Goal: Find specific page/section: Find specific page/section

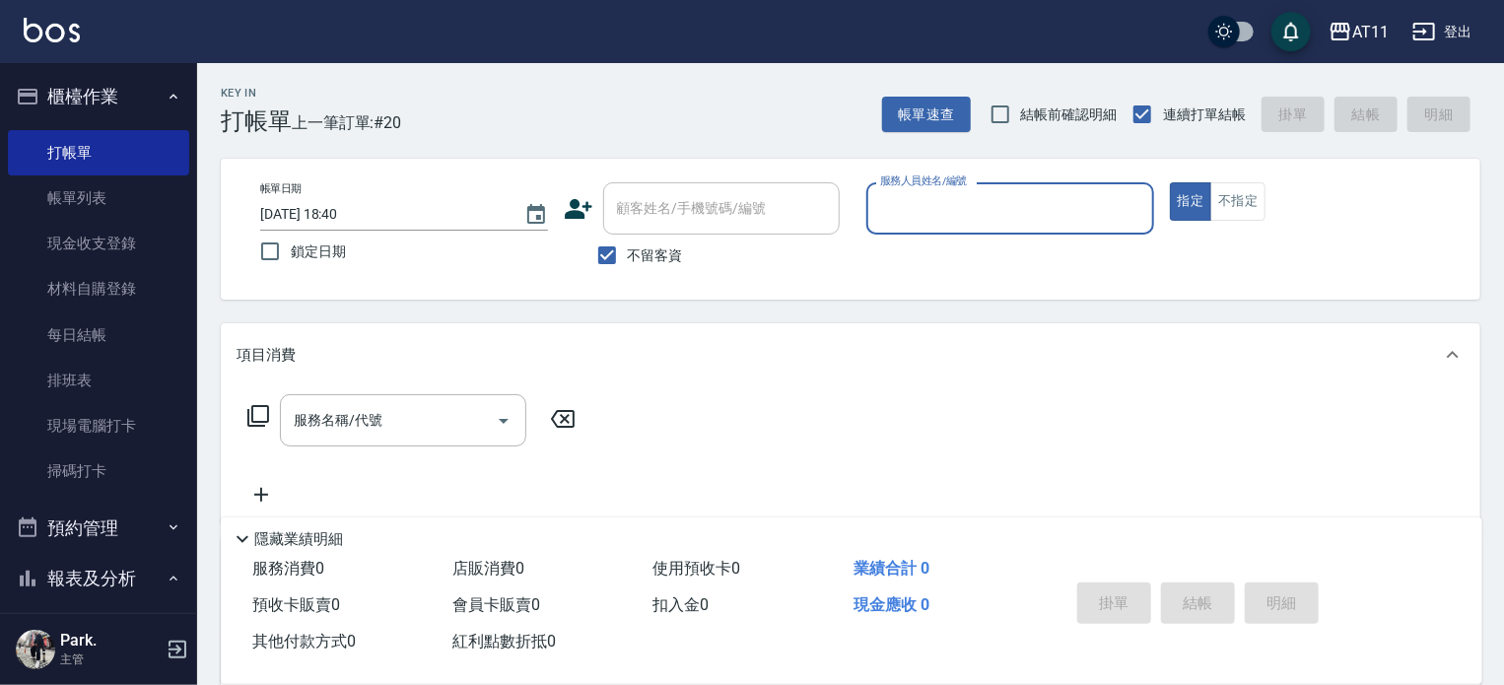
scroll to position [493, 0]
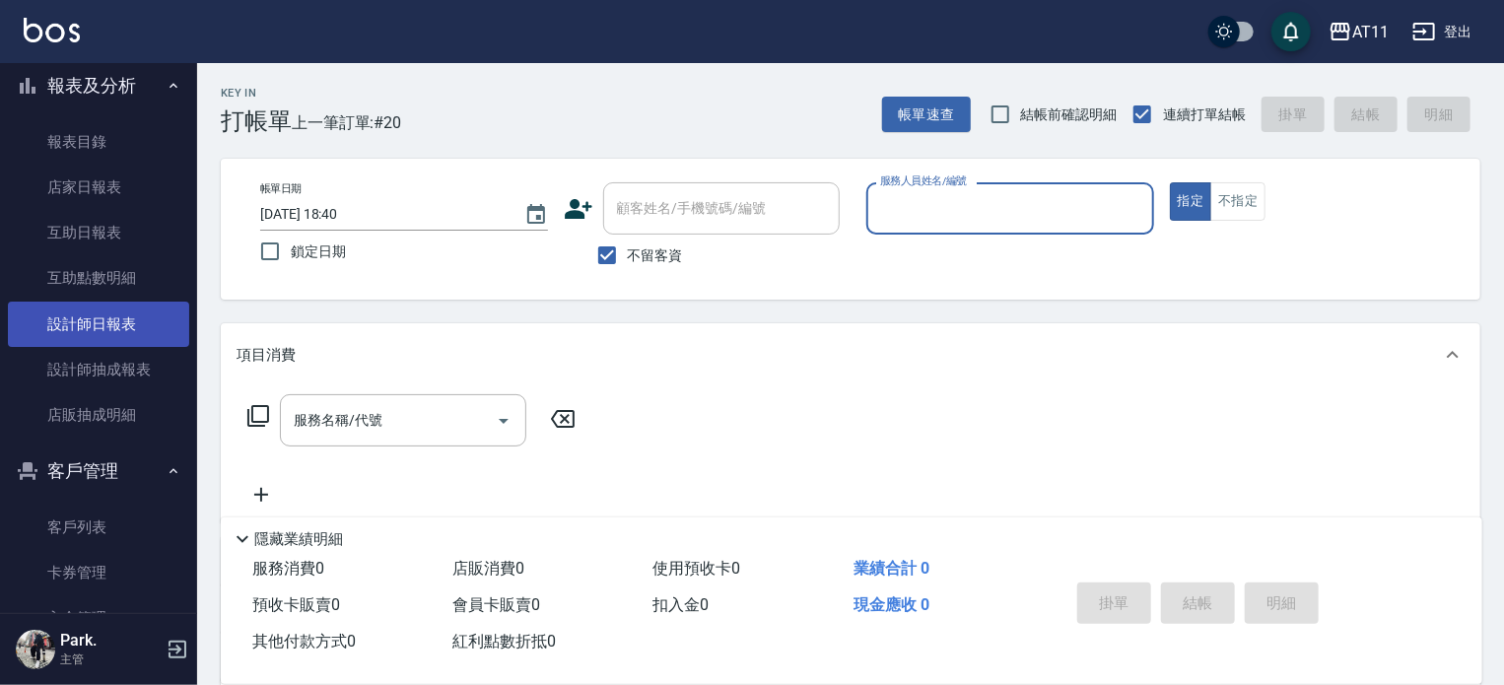
click at [140, 328] on link "設計師日報表" at bounding box center [98, 324] width 181 height 45
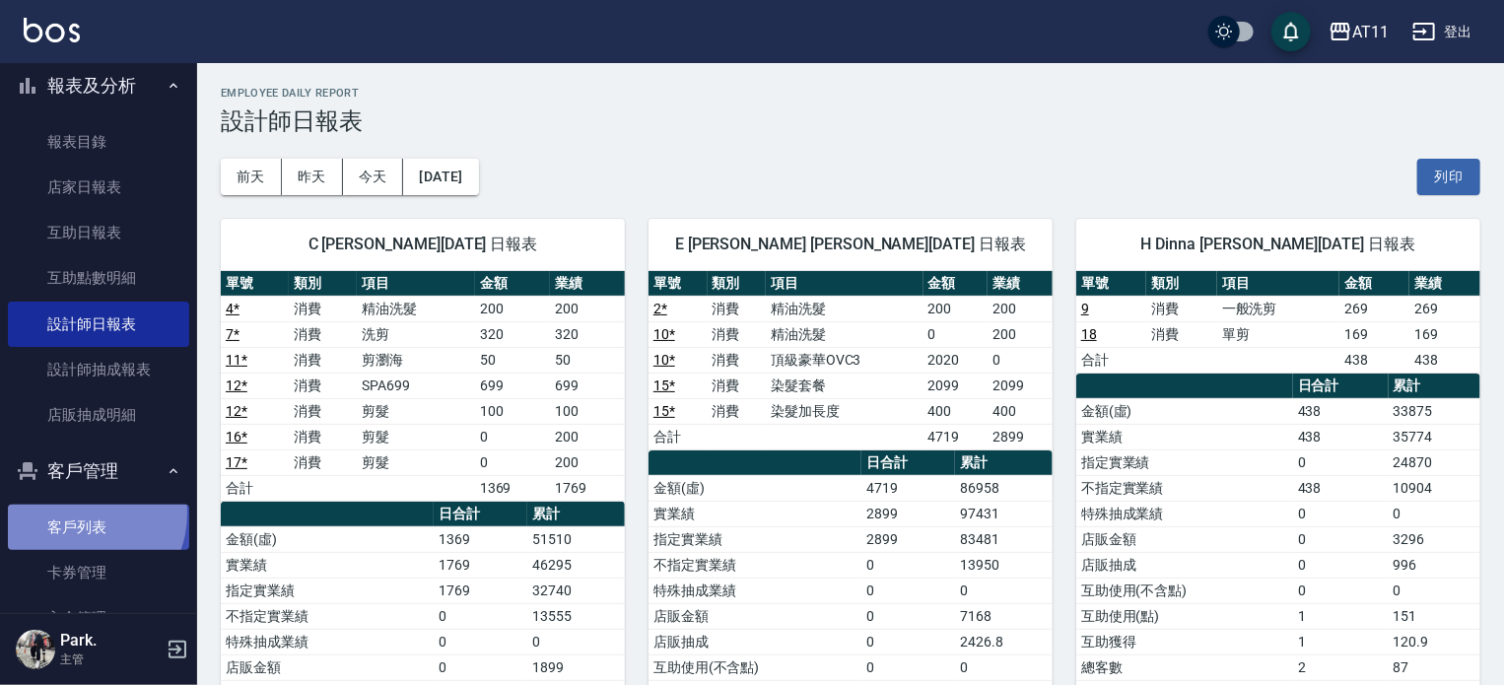
click at [79, 513] on link "客戶列表" at bounding box center [98, 526] width 181 height 45
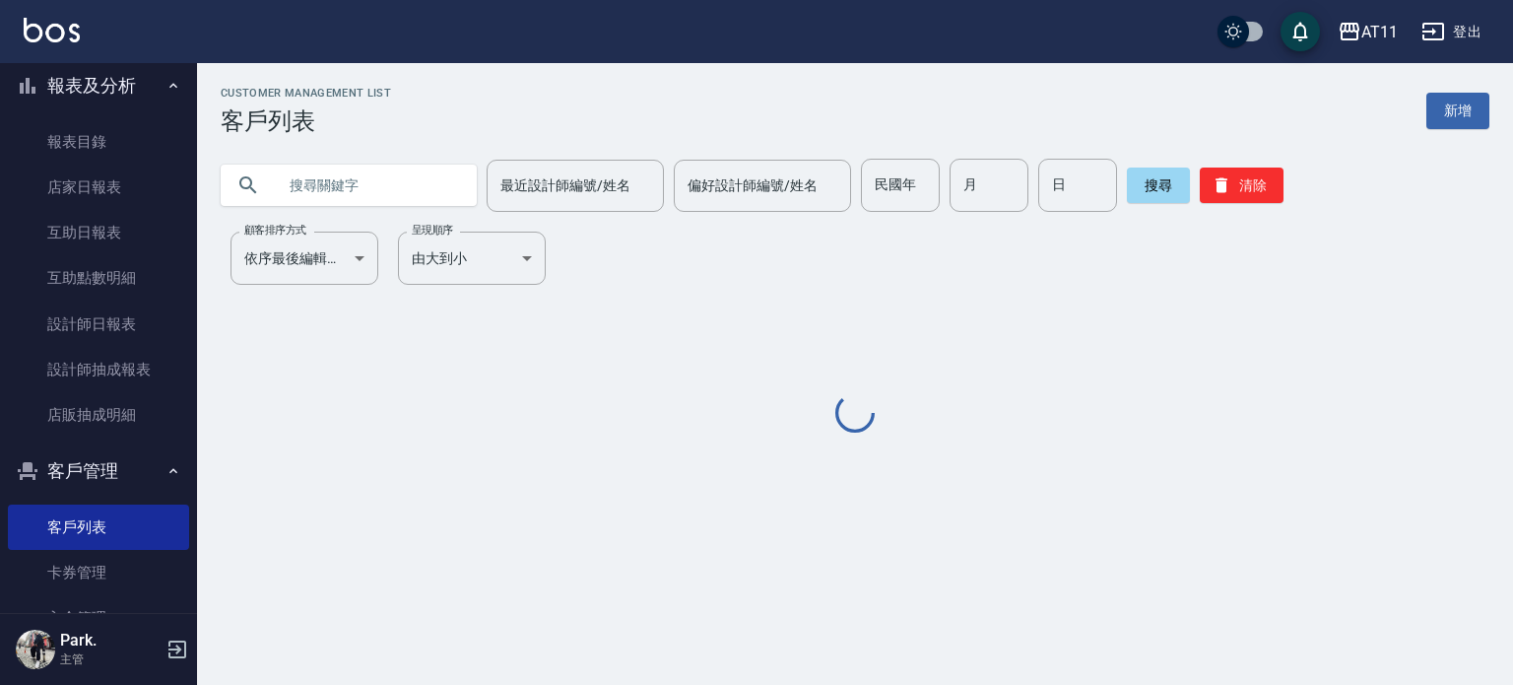
click at [298, 180] on input "text" at bounding box center [368, 185] width 185 height 53
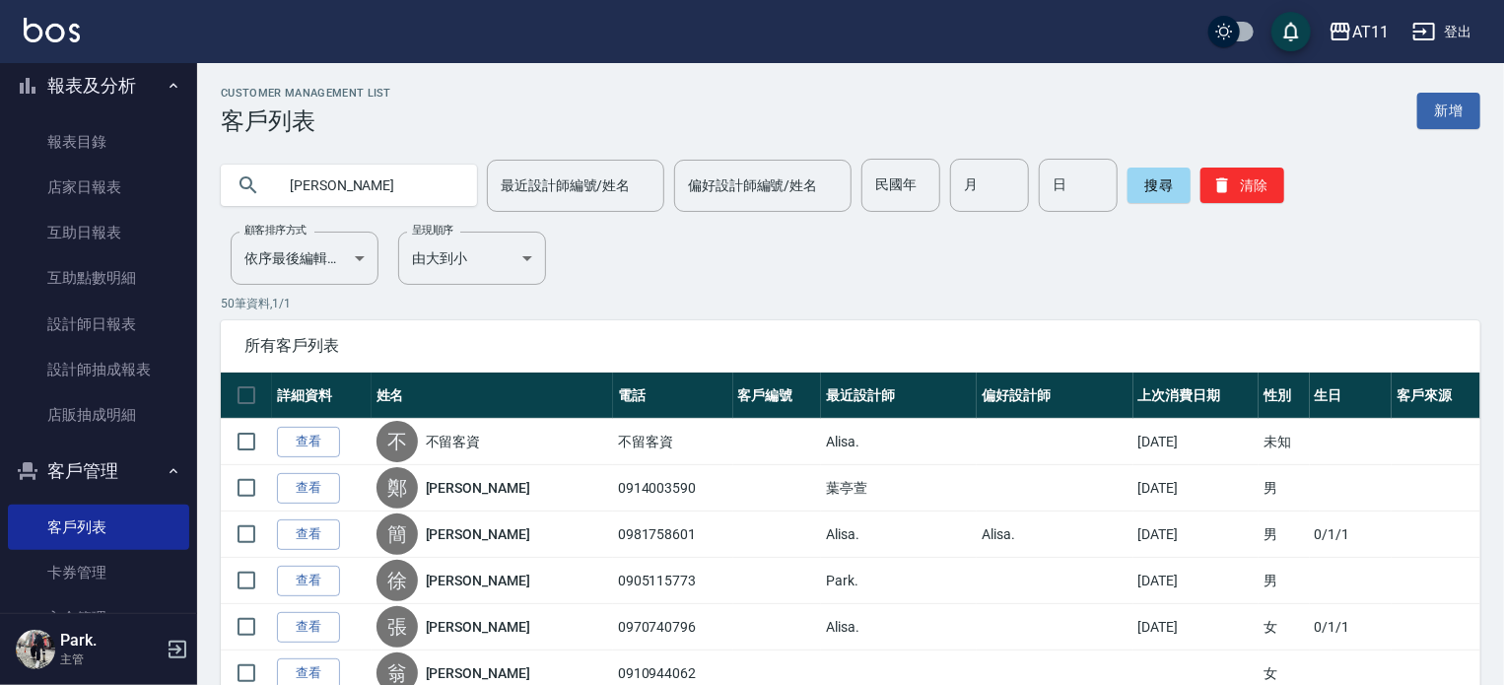
type input "[PERSON_NAME]"
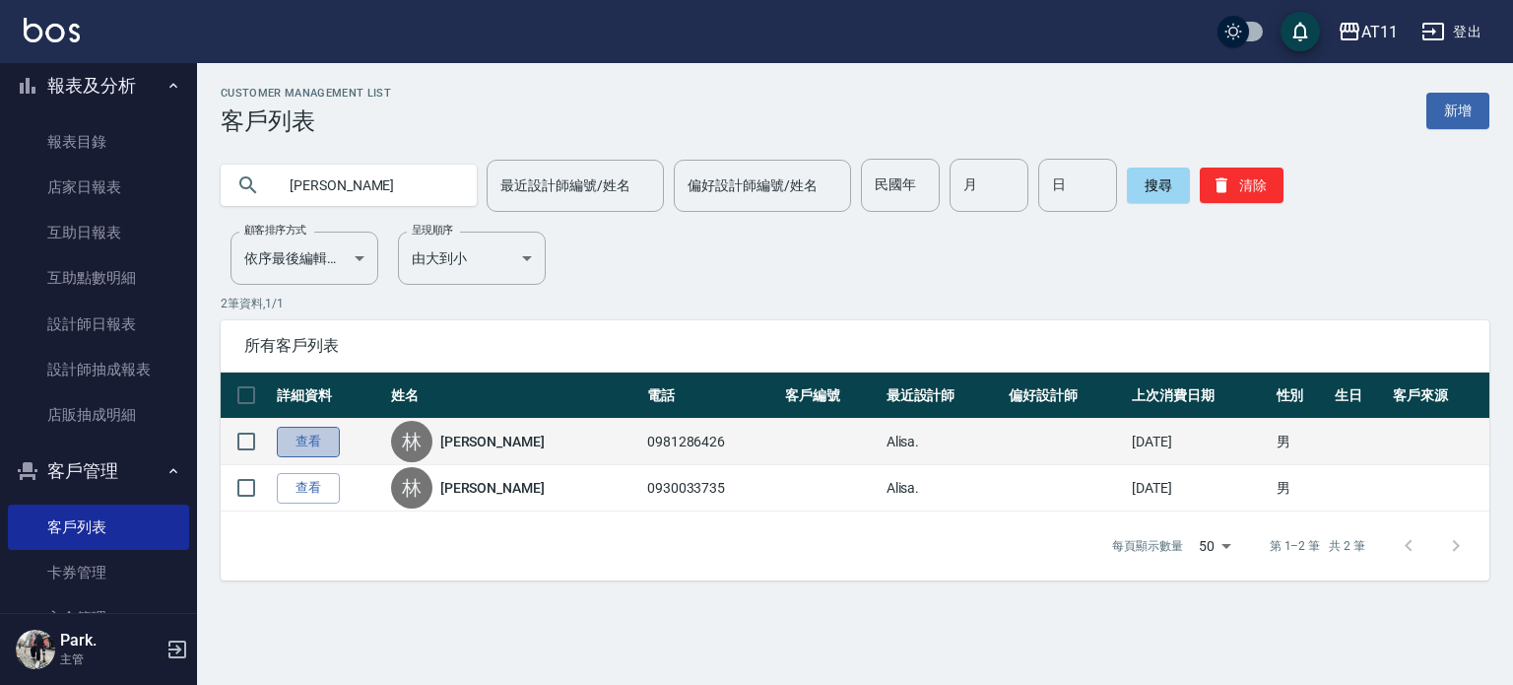
click at [321, 446] on link "查看" at bounding box center [308, 442] width 63 height 31
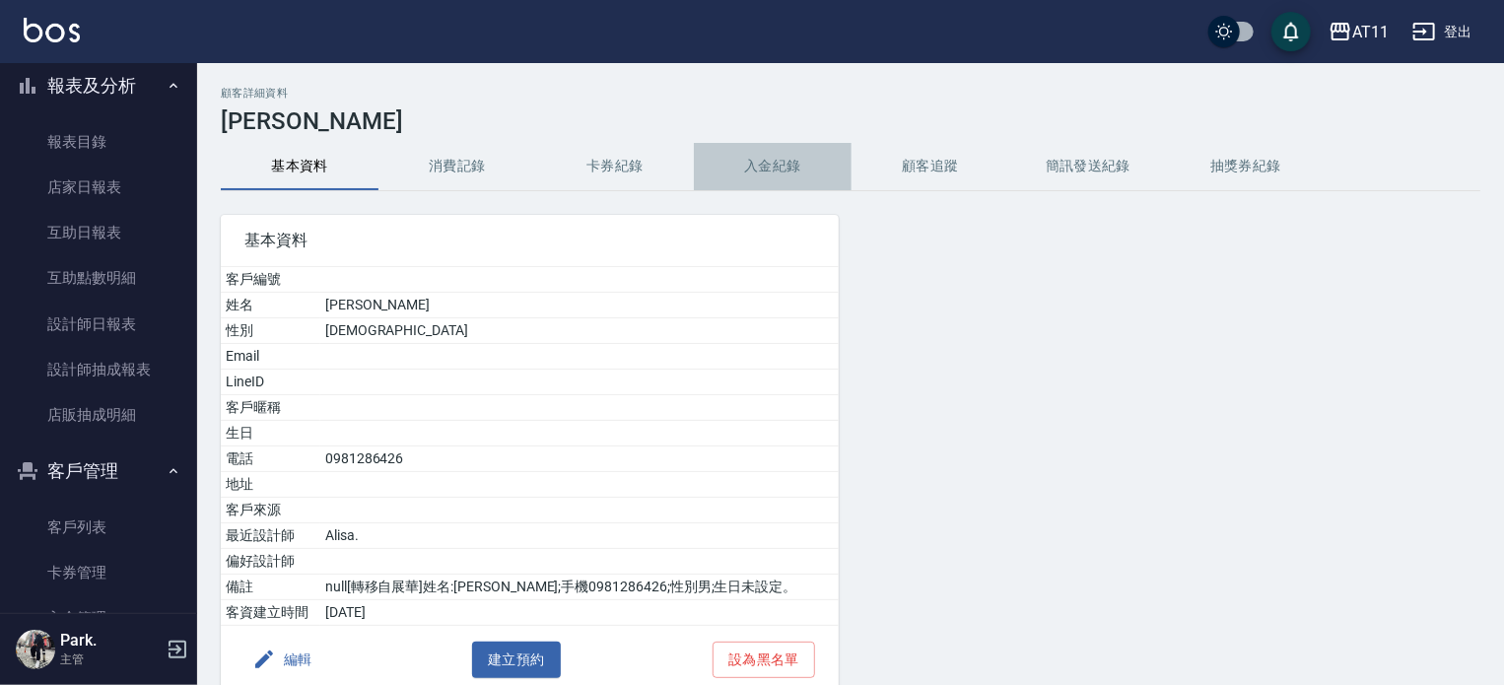
click at [775, 185] on button "入金紀錄" at bounding box center [773, 166] width 158 height 47
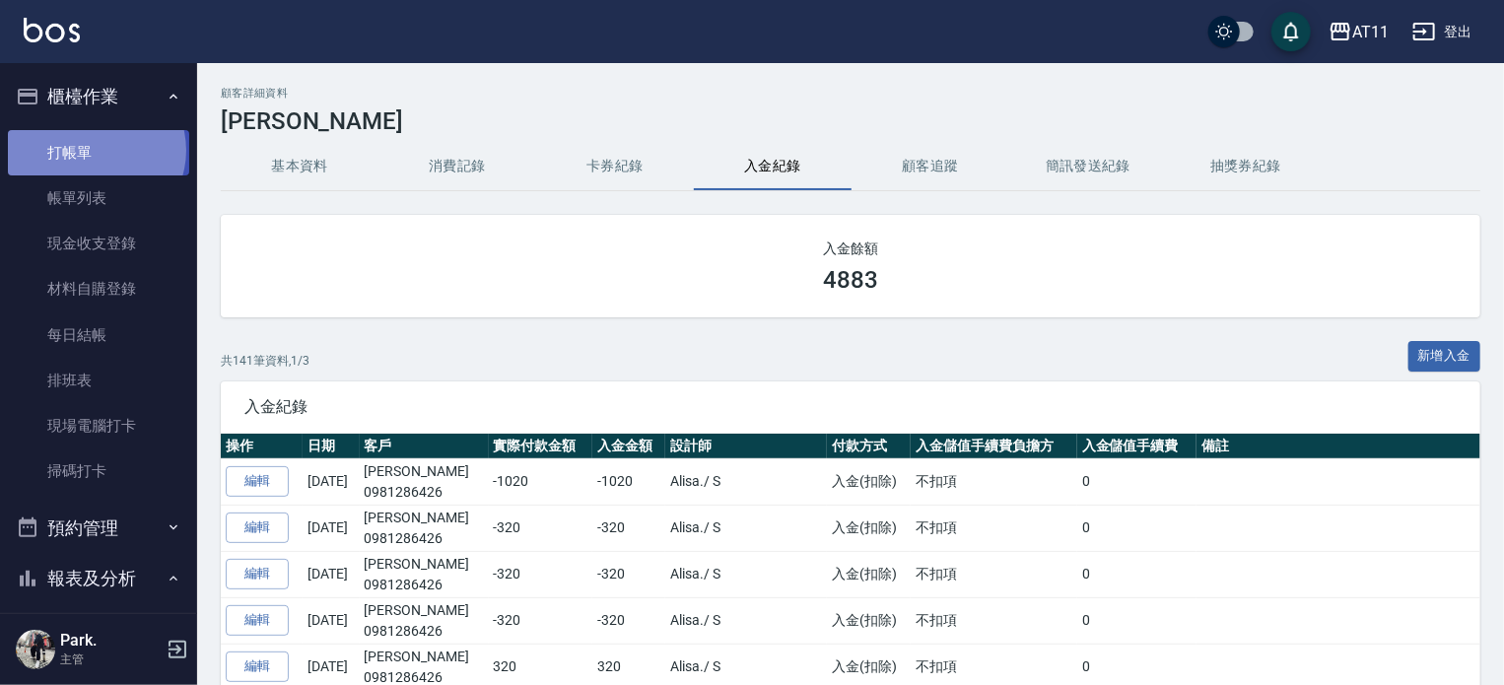
click at [95, 150] on link "打帳單" at bounding box center [98, 152] width 181 height 45
